Goal: Register for event/course

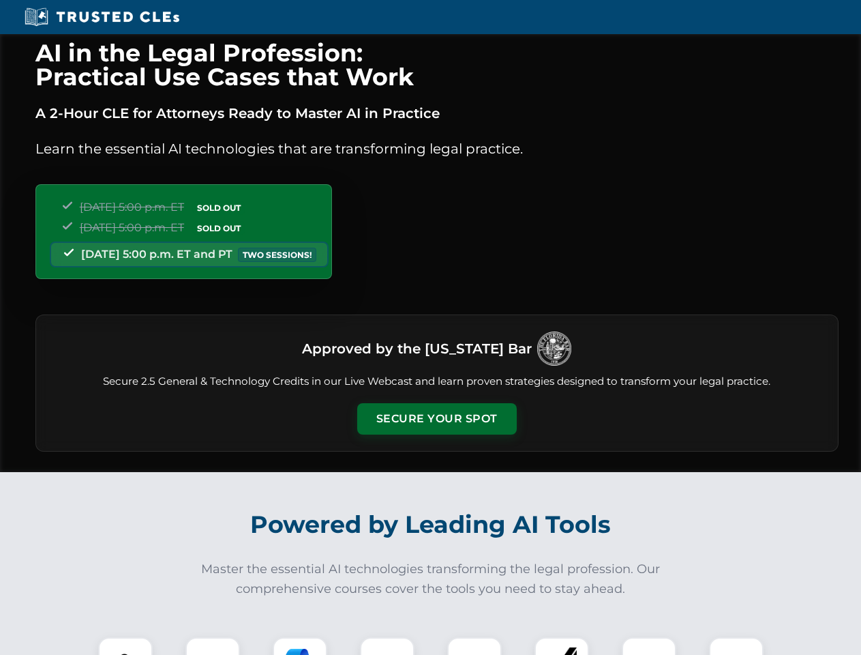
click at [436, 419] on button "Secure Your Spot" at bounding box center [437, 418] width 160 height 31
click at [125, 646] on img at bounding box center [126, 664] width 40 height 40
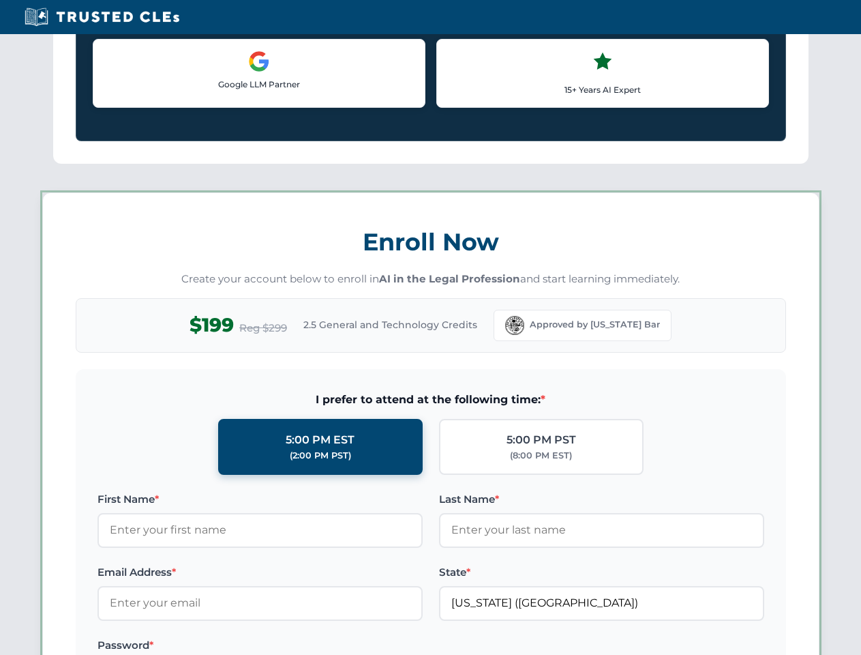
click at [300, 646] on label "Password *" at bounding box center [260, 645] width 325 height 16
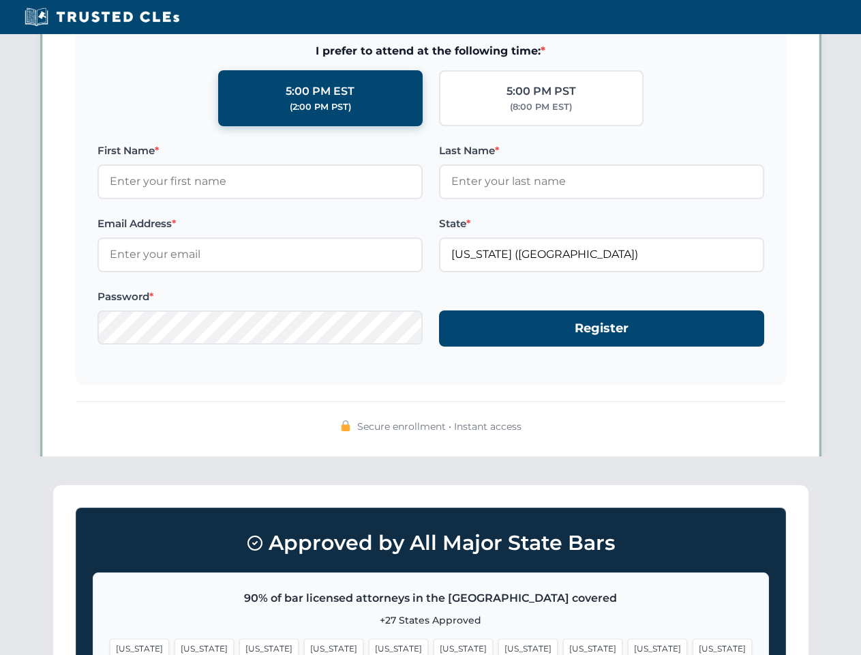
click at [628, 646] on span "[US_STATE]" at bounding box center [657, 648] width 59 height 20
